Goal: Information Seeking & Learning: Learn about a topic

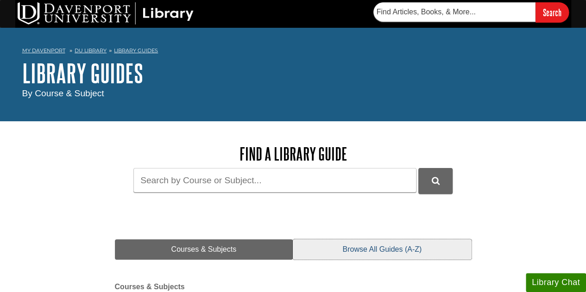
click at [393, 251] on link "Browse All Guides (A-Z)" at bounding box center [382, 249] width 178 height 20
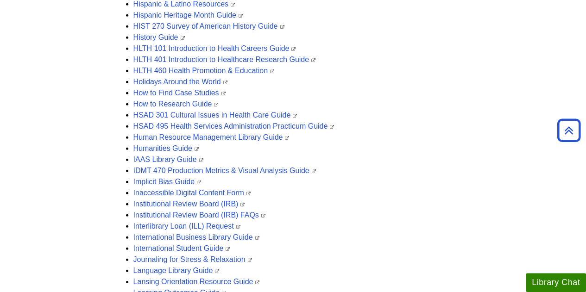
scroll to position [1261, 0]
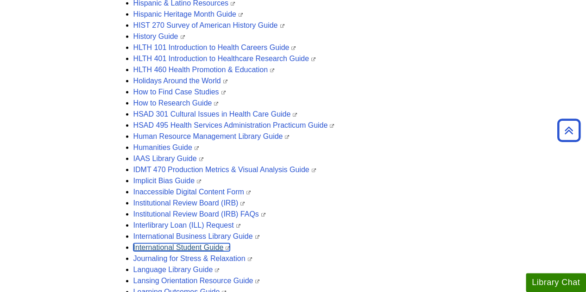
click at [181, 248] on link "International Student Guide" at bounding box center [181, 248] width 97 height 8
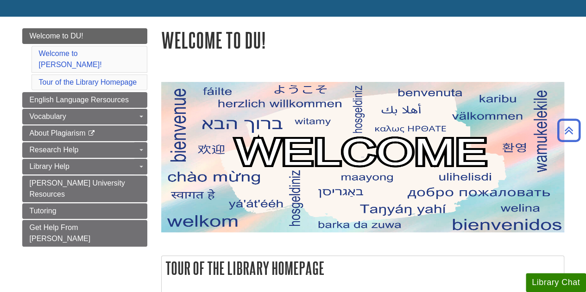
scroll to position [86, 0]
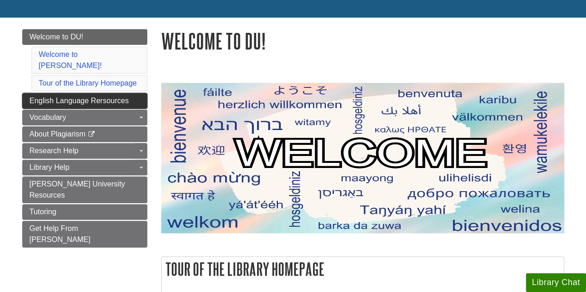
click at [83, 97] on span "English Language Rersources" at bounding box center [79, 101] width 99 height 8
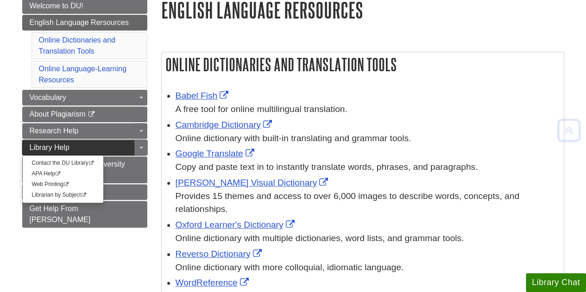
scroll to position [119, 0]
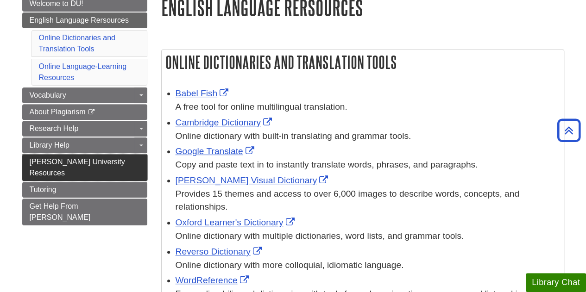
click at [75, 163] on span "[PERSON_NAME] University Resources" at bounding box center [77, 167] width 95 height 19
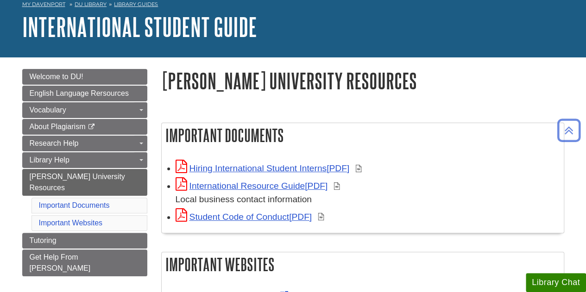
scroll to position [24, 0]
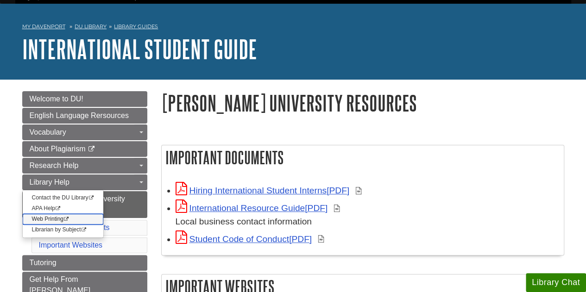
click at [63, 216] on link "Web Printing This link opens in a new window" at bounding box center [63, 219] width 81 height 11
